Goal: Find specific page/section: Find specific page/section

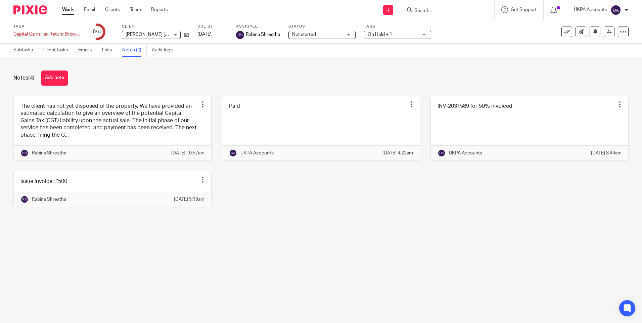
click at [427, 270] on main "Task Capital Gains Tax Return (Non-Resident) Save Capital Gains Tax Return (Non…" at bounding box center [321, 161] width 642 height 323
click at [434, 13] on input "Search" at bounding box center [444, 11] width 60 height 6
type input "hepdon m"
drag, startPoint x: 456, startPoint y: 13, endPoint x: 357, endPoint y: 13, distance: 99.7
click at [358, 13] on div "Send new email Create task Add client hepdon m No results found. Try searching …" at bounding box center [410, 10] width 464 height 20
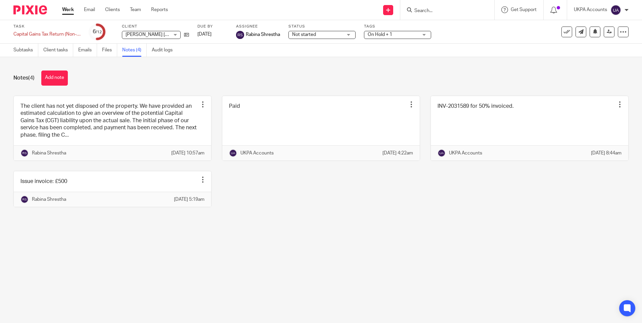
paste input "Lavender Court Beckenham Management Ltd"
type input "Lavender Court Beckenham Management Ltd"
click at [484, 8] on button "reset" at bounding box center [481, 9] width 7 height 7
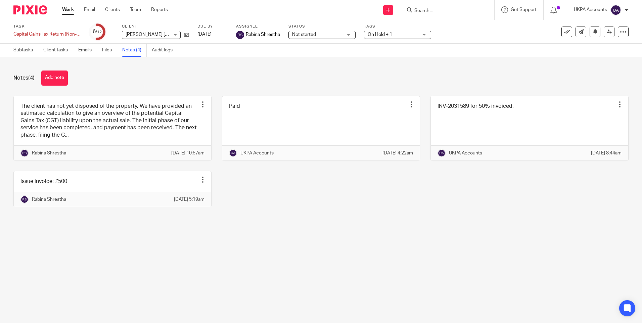
click at [435, 9] on input "Search" at bounding box center [444, 11] width 60 height 6
type input "arcane avres"
click at [440, 25] on link at bounding box center [484, 28] width 145 height 15
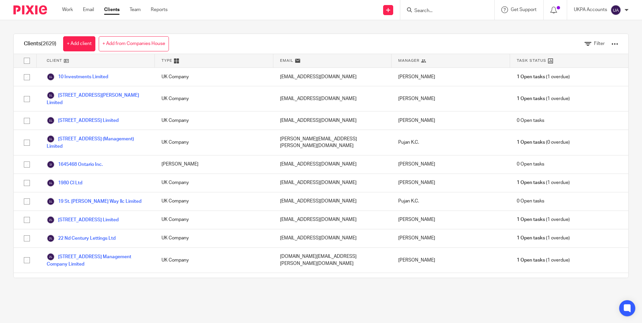
click at [588, 39] on div "Filter" at bounding box center [596, 44] width 44 height 20
click at [584, 44] on icon at bounding box center [587, 44] width 7 height 7
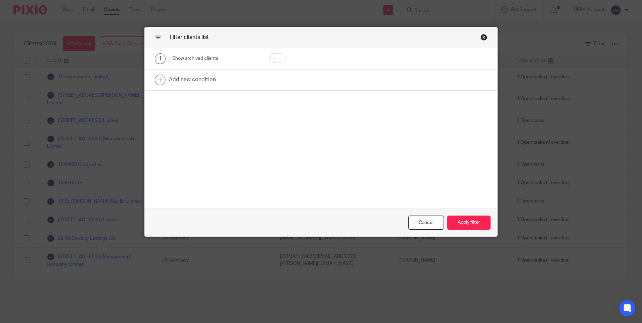
click at [277, 58] on input "checkbox" at bounding box center [277, 57] width 17 height 9
checkbox input "true"
click at [456, 221] on button "Apply filter" at bounding box center [468, 223] width 43 height 14
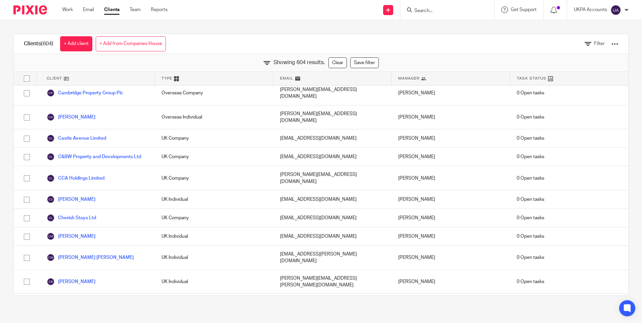
scroll to position [1821, 0]
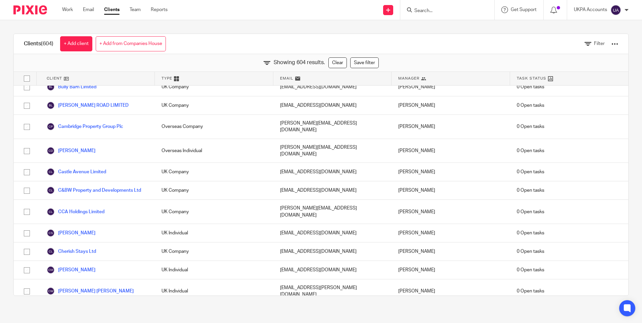
click at [441, 11] on input "Search" at bounding box center [444, 11] width 60 height 6
paste input "Rock house Maiden ltd"
type input "Rock house Maiden ltd"
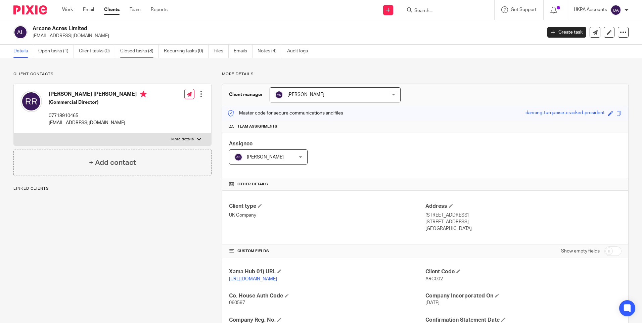
click at [138, 51] on link "Closed tasks (8)" at bounding box center [139, 51] width 39 height 13
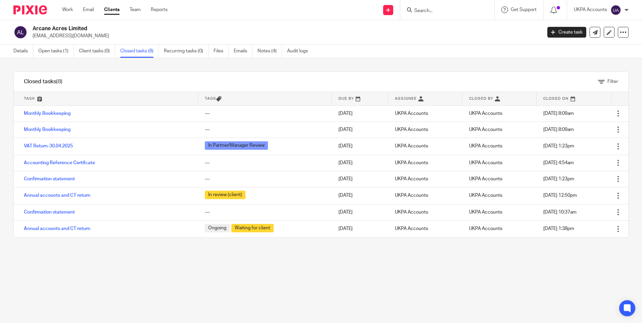
click at [426, 13] on input "Search" at bounding box center [444, 11] width 60 height 6
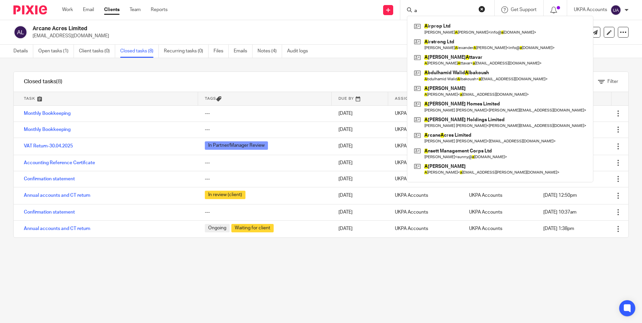
type input "a"
click at [383, 37] on p "[EMAIL_ADDRESS][DOMAIN_NAME]" at bounding box center [285, 36] width 505 height 7
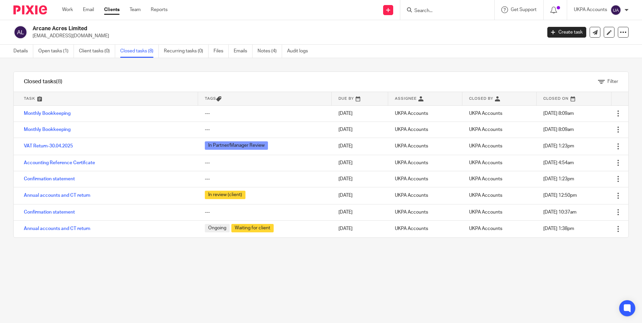
click at [381, 265] on div "Filter tasks Only show tasks matching all of these conditions 1 Task name Is Is…" at bounding box center [321, 190] width 642 height 265
click at [332, 266] on div "Filter tasks Only show tasks matching all of these conditions 1 Task name Is Is…" at bounding box center [321, 190] width 642 height 265
click at [437, 10] on input "Search" at bounding box center [444, 11] width 60 height 6
paste input "Summersalt Properties Limited"
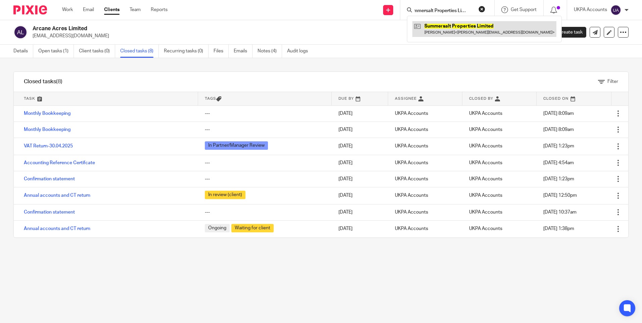
type input "Summersalt Properties Limited"
click at [448, 25] on link at bounding box center [484, 28] width 144 height 15
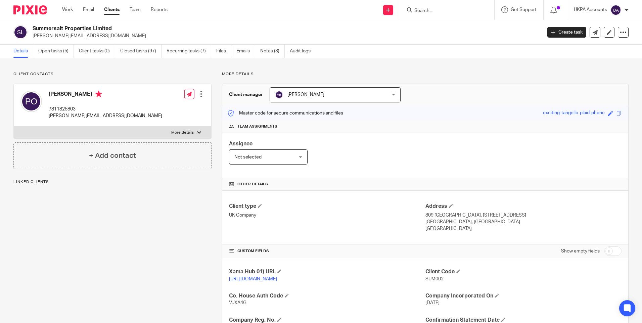
click at [183, 51] on link "Recurring tasks (7)" at bounding box center [189, 51] width 45 height 13
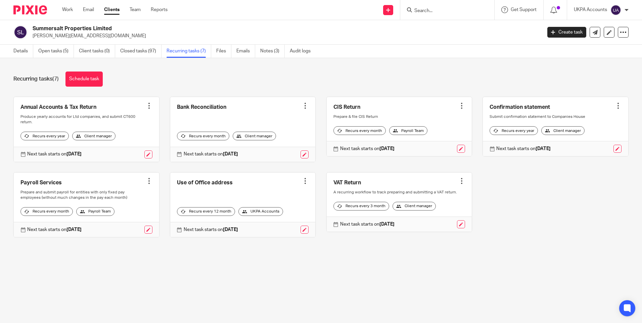
click at [429, 9] on input "Search" at bounding box center [444, 11] width 60 height 6
paste input "Arcane Acres Limited"
type input "Arcane Acres Limited"
click button "submit" at bounding box center [0, 0] width 0 height 0
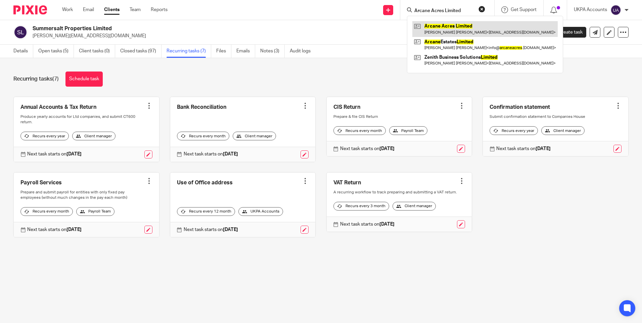
click at [448, 26] on link at bounding box center [484, 28] width 145 height 15
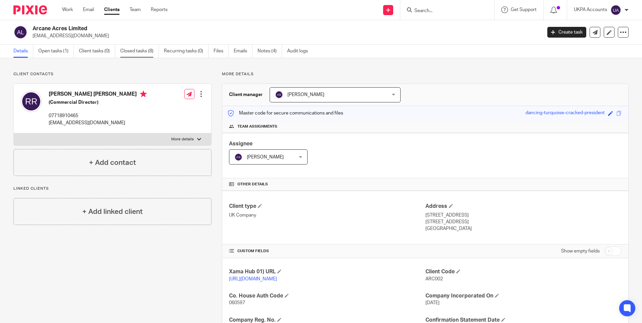
click at [142, 47] on link "Closed tasks (8)" at bounding box center [139, 51] width 39 height 13
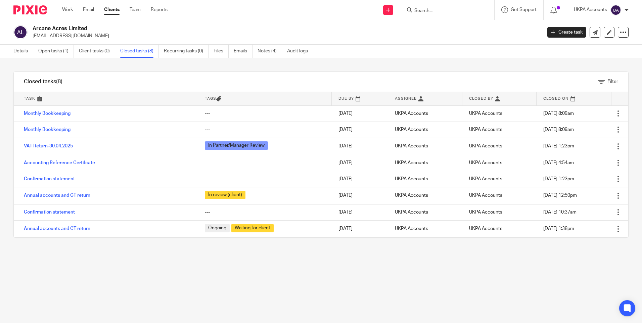
click at [414, 10] on input "Search" at bounding box center [444, 11] width 60 height 6
paste input "Dang Investment Ltd"
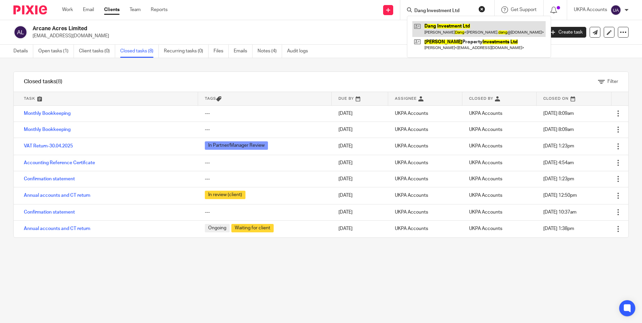
type input "Dang Investment Ltd"
click at [452, 24] on link at bounding box center [478, 28] width 133 height 15
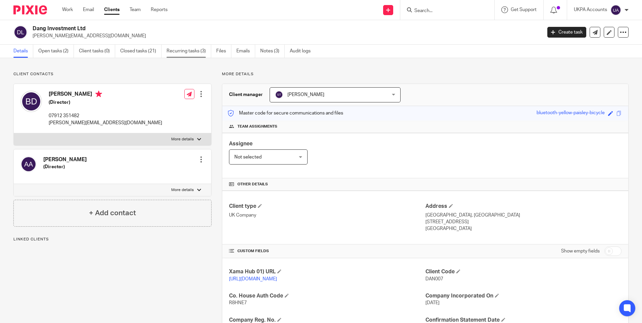
drag, startPoint x: 0, startPoint y: 0, endPoint x: 192, endPoint y: 50, distance: 198.9
click at [192, 50] on link "Recurring tasks (3)" at bounding box center [189, 51] width 45 height 13
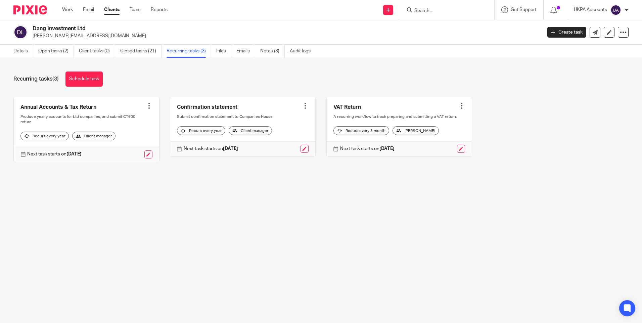
click at [434, 12] on input "Search" at bounding box center [444, 11] width 60 height 6
paste input "MOSAIQ PROPERTY LTD"
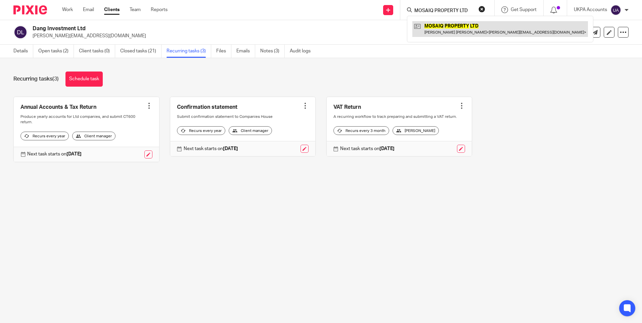
type input "MOSAIQ PROPERTY LTD"
click at [449, 25] on link at bounding box center [500, 28] width 176 height 15
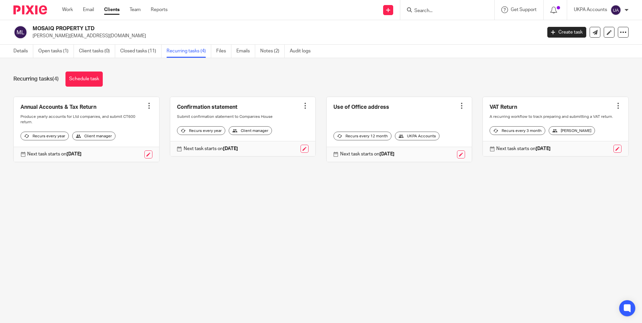
click at [448, 10] on input "Search" at bounding box center [444, 11] width 60 height 6
paste input "J.S.C. Estate Limited"
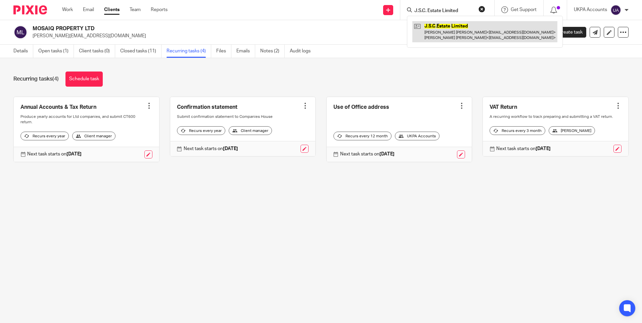
type input "J.S.C. Estate Limited"
click at [455, 25] on link at bounding box center [484, 31] width 145 height 21
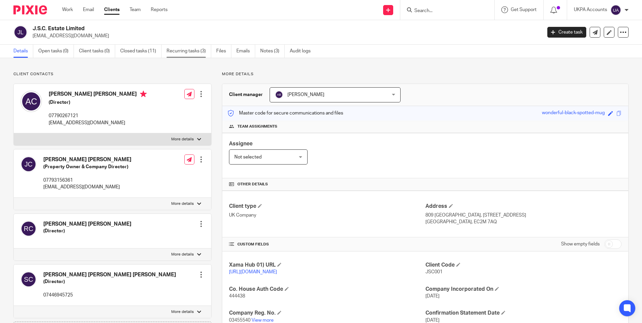
click at [180, 51] on link "Recurring tasks (3)" at bounding box center [189, 51] width 45 height 13
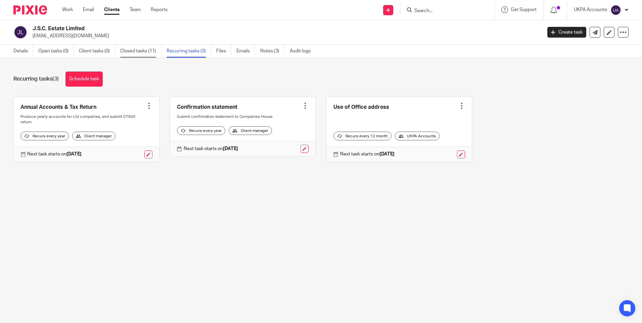
click at [151, 51] on link "Closed tasks (11)" at bounding box center [140, 51] width 41 height 13
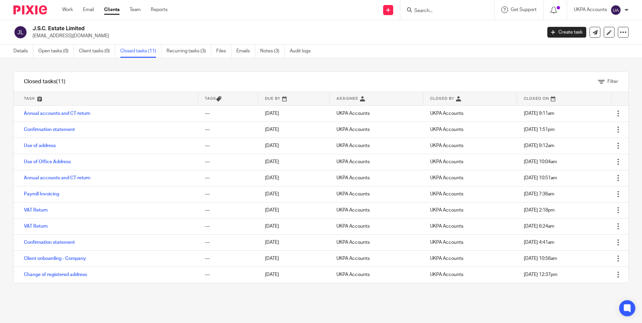
click at [429, 11] on input "Search" at bounding box center [444, 11] width 60 height 6
paste input "Nominal Ground Rents Ltd"
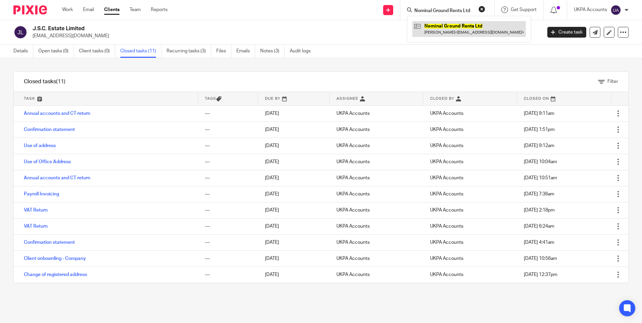
type input "Nominal Ground Rents Ltd"
click at [439, 25] on link at bounding box center [468, 28] width 113 height 15
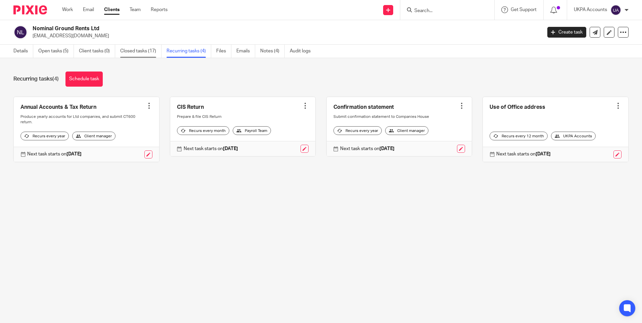
click at [145, 49] on link "Closed tasks (17)" at bounding box center [140, 51] width 41 height 13
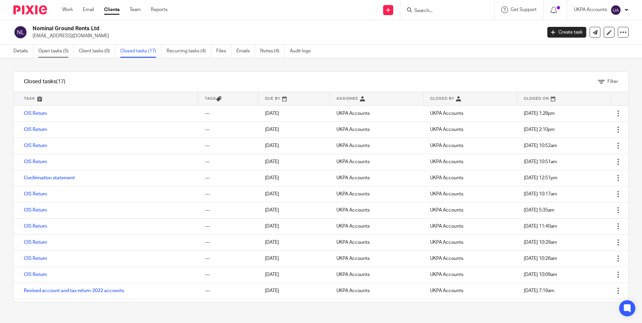
click at [61, 53] on link "Open tasks (5)" at bounding box center [56, 51] width 36 height 13
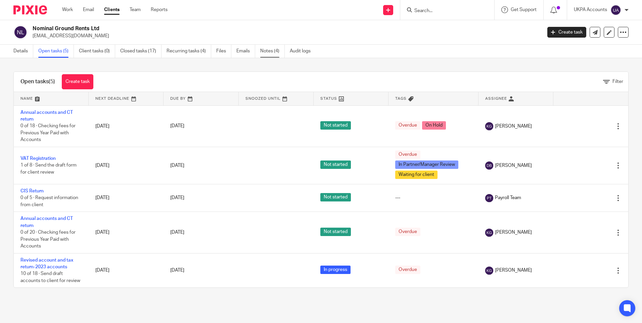
click at [273, 52] on link "Notes (4)" at bounding box center [272, 51] width 25 height 13
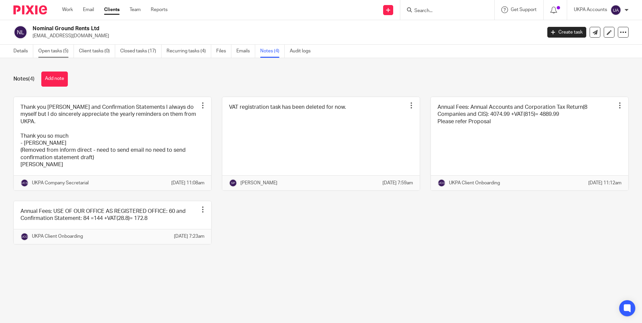
click at [57, 52] on link "Open tasks (5)" at bounding box center [56, 51] width 36 height 13
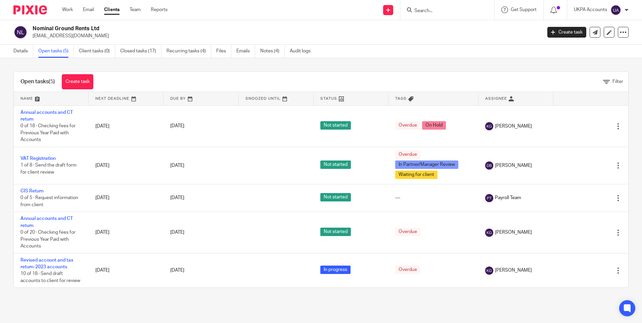
click at [426, 3] on div at bounding box center [447, 10] width 94 height 20
click at [424, 19] on div at bounding box center [447, 10] width 94 height 20
click at [423, 13] on input "Search" at bounding box center [444, 11] width 60 height 6
paste input "Terrence Ltd"
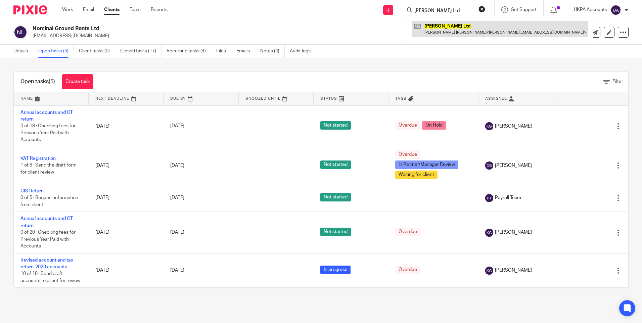
type input "Terrence Ltd"
click at [439, 26] on link at bounding box center [500, 28] width 176 height 15
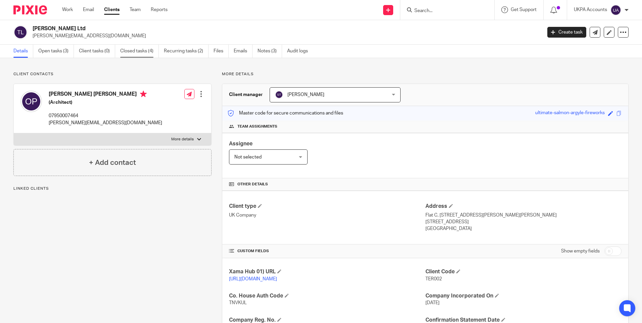
drag, startPoint x: 0, startPoint y: 0, endPoint x: 140, endPoint y: 51, distance: 149.0
click at [140, 51] on link "Closed tasks (4)" at bounding box center [139, 51] width 39 height 13
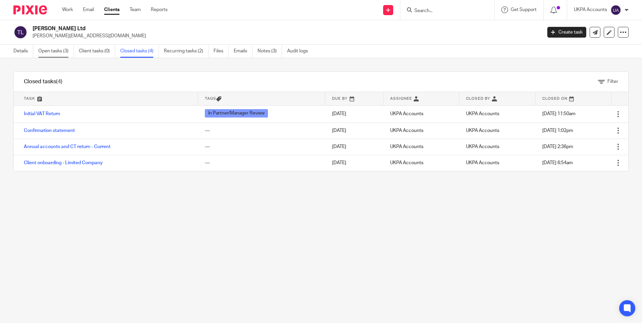
click at [57, 51] on link "Open tasks (3)" at bounding box center [56, 51] width 36 height 13
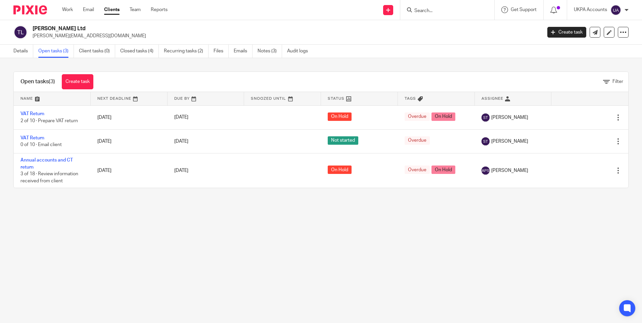
click at [456, 10] on input "Search" at bounding box center [444, 11] width 60 height 6
paste input "Crosseco Corporate Limited"
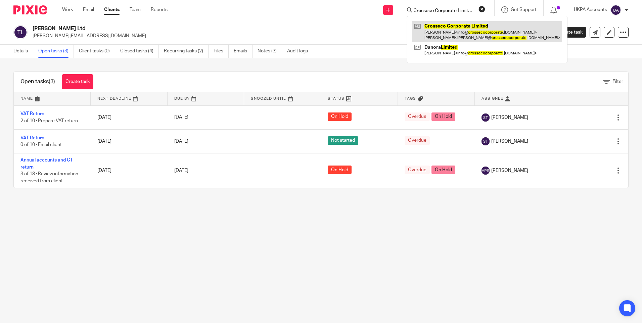
type input "Crosseco Corporate Limited"
click at [457, 28] on link at bounding box center [487, 31] width 150 height 21
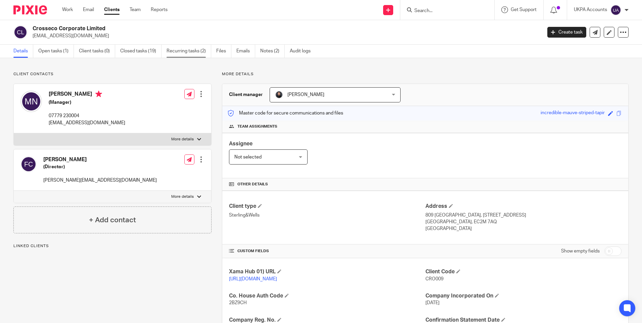
click at [178, 49] on link "Recurring tasks (2)" at bounding box center [189, 51] width 45 height 13
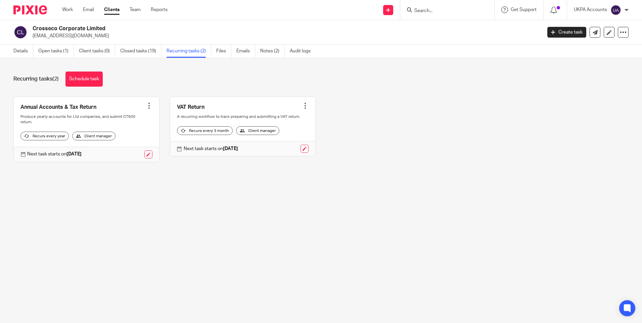
click at [424, 10] on input "Search" at bounding box center [444, 11] width 60 height 6
paste input "Artiqa Limited"
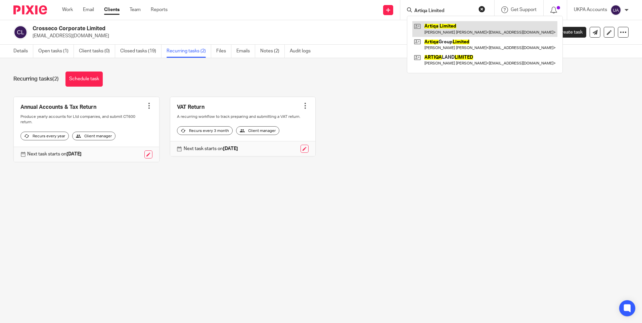
type input "Artiqa Limited"
click at [442, 26] on link at bounding box center [484, 28] width 145 height 15
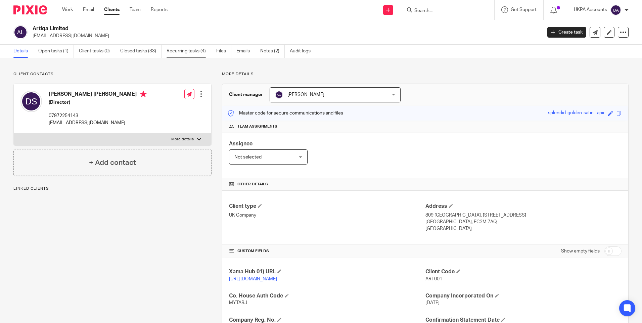
click at [196, 50] on link "Recurring tasks (4)" at bounding box center [189, 51] width 45 height 13
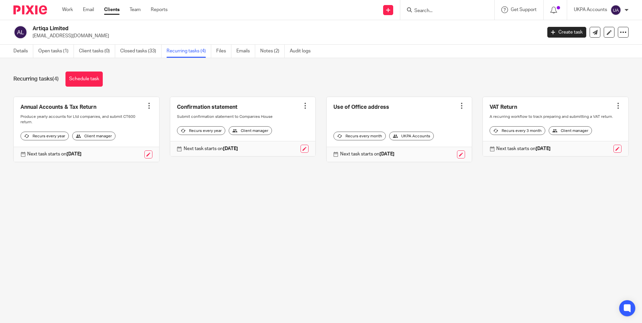
click at [451, 14] on div at bounding box center [447, 10] width 94 height 20
click at [446, 11] on input "Search" at bounding box center [444, 11] width 60 height 6
paste input "First Wembley Limited"
type input "First Wembley Limited"
click at [452, 25] on link at bounding box center [468, 28] width 113 height 15
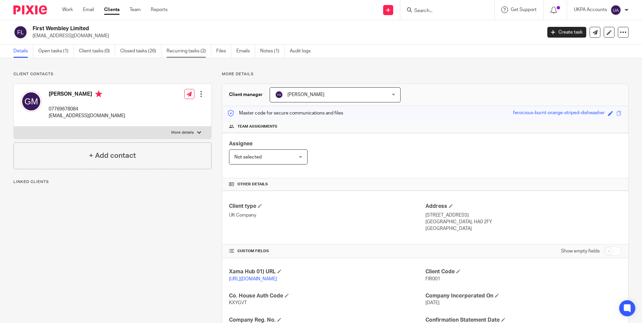
click at [193, 53] on link "Recurring tasks (2)" at bounding box center [189, 51] width 45 height 13
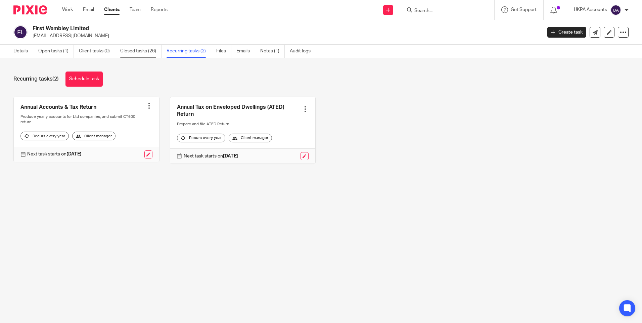
click at [141, 53] on link "Closed tasks (26)" at bounding box center [140, 51] width 41 height 13
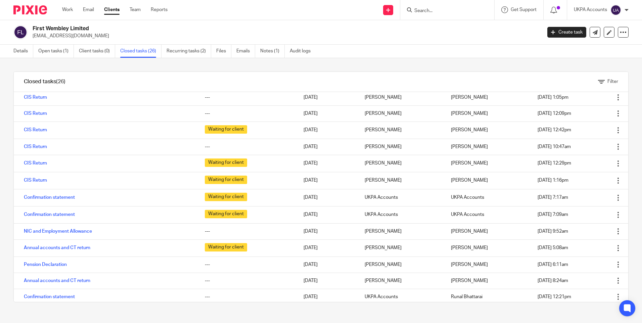
scroll to position [232, 0]
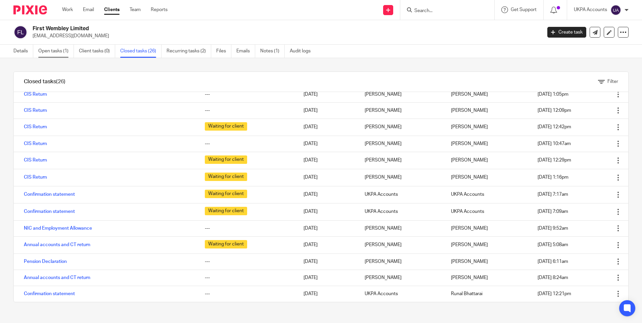
click at [62, 51] on link "Open tasks (1)" at bounding box center [56, 51] width 36 height 13
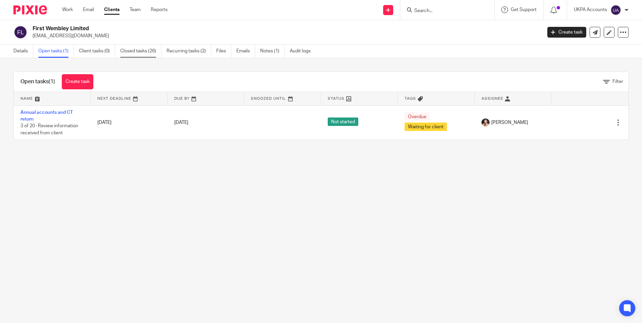
click at [144, 52] on link "Closed tasks (26)" at bounding box center [140, 51] width 41 height 13
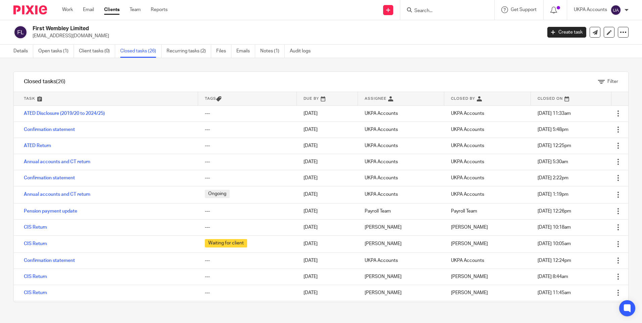
click at [431, 13] on input "Search" at bounding box center [444, 11] width 60 height 6
paste input "Cubitt Homes Limited"
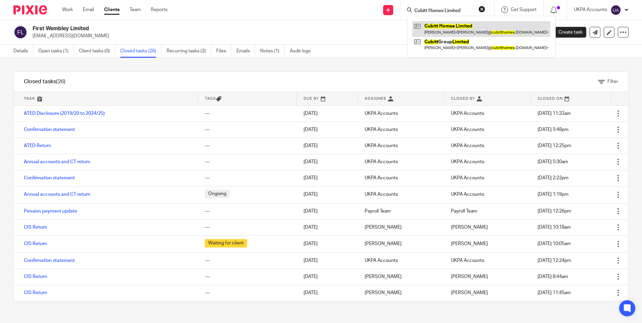
type input "Cubitt Homes Limited"
click at [443, 31] on link at bounding box center [481, 28] width 138 height 15
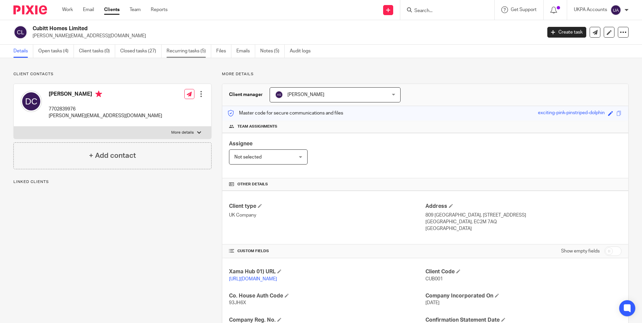
click at [192, 51] on link "Recurring tasks (5)" at bounding box center [189, 51] width 45 height 13
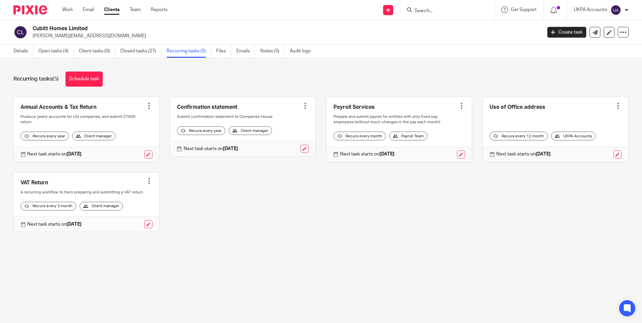
click at [434, 10] on input "Search" at bounding box center [444, 11] width 60 height 6
paste input "Snaps Holiday Ltd"
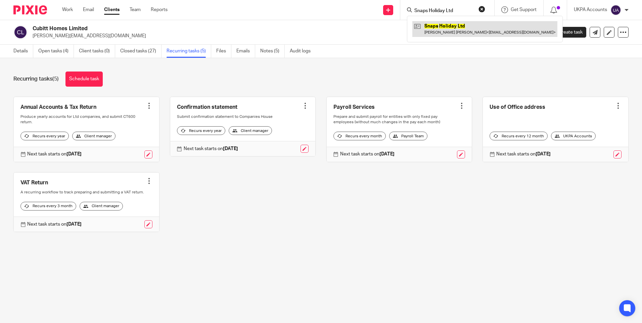
type input "Snaps Holiday Ltd"
click at [448, 27] on link at bounding box center [484, 28] width 145 height 15
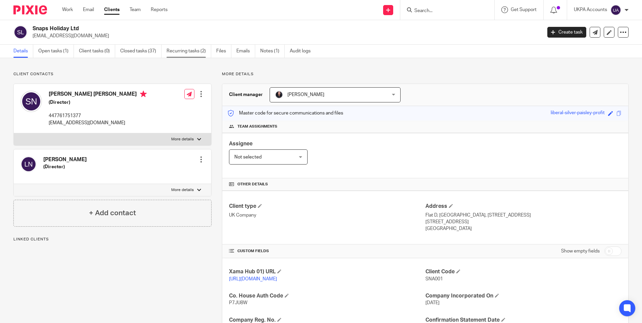
click at [186, 52] on link "Recurring tasks (2)" at bounding box center [189, 51] width 45 height 13
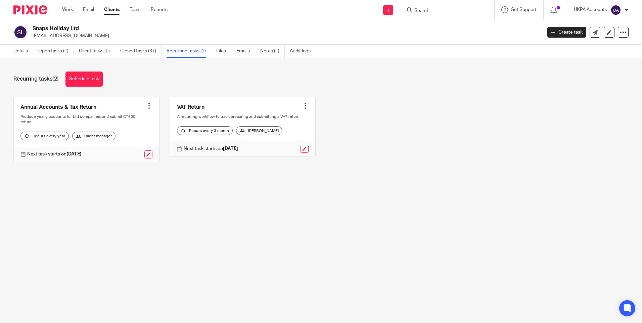
click at [438, 11] on input "Search" at bounding box center [444, 11] width 60 height 6
paste input "BMJCONTRACTORS LTD"
type input "BMJCONTRACTORS LTD"
drag, startPoint x: 425, startPoint y: 9, endPoint x: 528, endPoint y: 13, distance: 103.5
click at [528, 13] on div "Send new email Create task Add client BMJCONTRACTORS LTD No results found. Try …" at bounding box center [410, 10] width 464 height 20
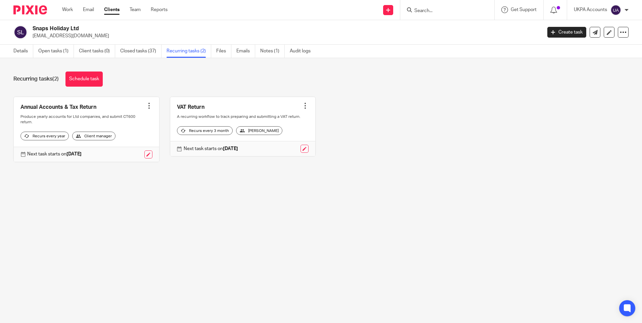
click at [429, 10] on input "Search" at bounding box center [444, 11] width 60 height 6
type input "bmj"
drag, startPoint x: 427, startPoint y: 8, endPoint x: 396, endPoint y: 8, distance: 30.6
click at [396, 8] on div "Send new email Create task Add client bmj No results found. Try searching for t…" at bounding box center [410, 10] width 464 height 20
paste input "Domain Properties Limited"
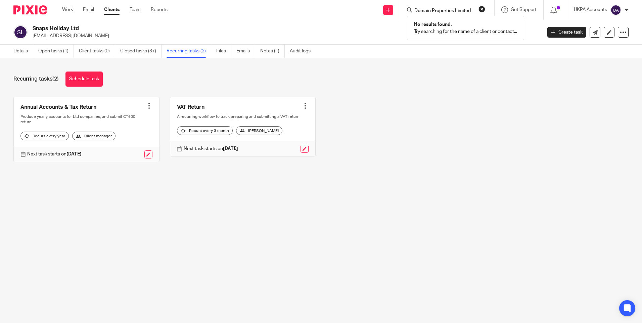
drag, startPoint x: 474, startPoint y: 10, endPoint x: 401, endPoint y: 8, distance: 72.9
click at [401, 8] on div "Domain Properties Limited No results found. Try searching for the name of a cli…" at bounding box center [447, 10] width 94 height 20
click at [438, 8] on input "Domain Properties Limited" at bounding box center [444, 11] width 60 height 6
click at [439, 8] on input "Domain Properties Limited" at bounding box center [444, 11] width 60 height 6
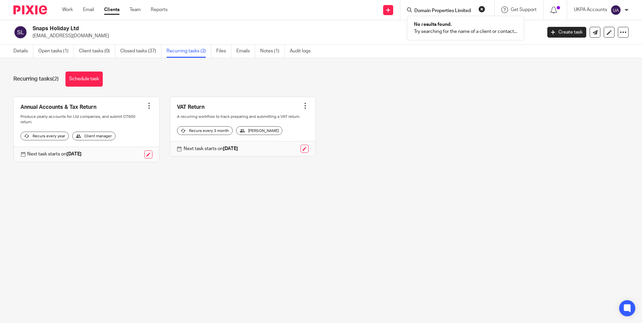
paste input "Chan Real Estate Lt"
type input "Chan Real Estate Ltd"
click at [449, 27] on link at bounding box center [484, 28] width 144 height 15
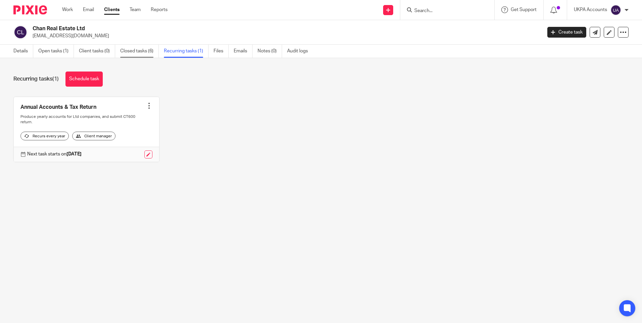
click at [131, 52] on link "Closed tasks (6)" at bounding box center [139, 51] width 39 height 13
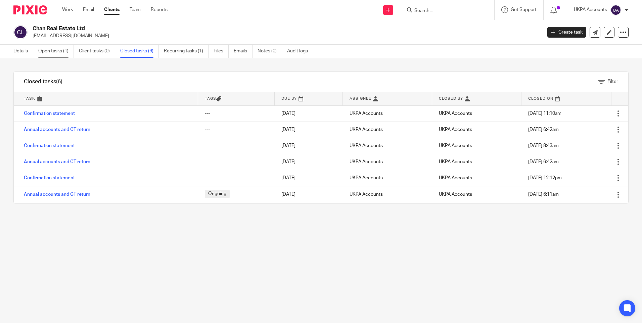
click at [56, 51] on link "Open tasks (1)" at bounding box center [56, 51] width 36 height 13
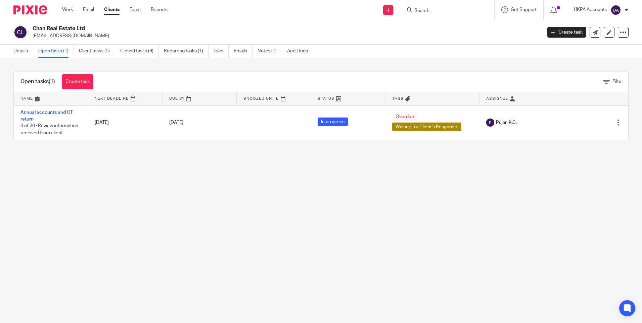
click at [426, 11] on input "Search" at bounding box center [444, 11] width 60 height 6
paste input "Spire Properties Investment Ltd"
type input "Spire Properties Investment Ltd"
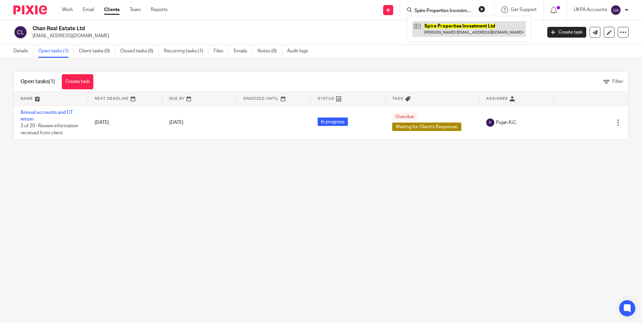
click at [436, 27] on link at bounding box center [468, 28] width 113 height 15
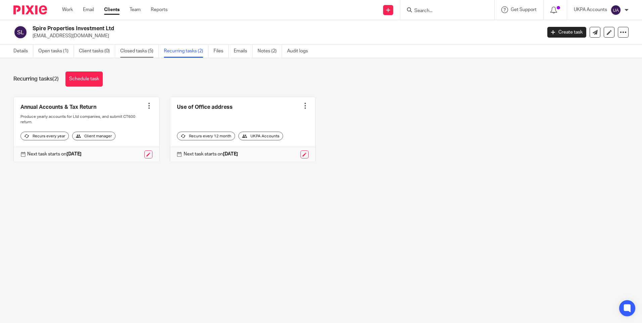
click at [129, 50] on link "Closed tasks (5)" at bounding box center [139, 51] width 39 height 13
